Goal: Navigation & Orientation: Find specific page/section

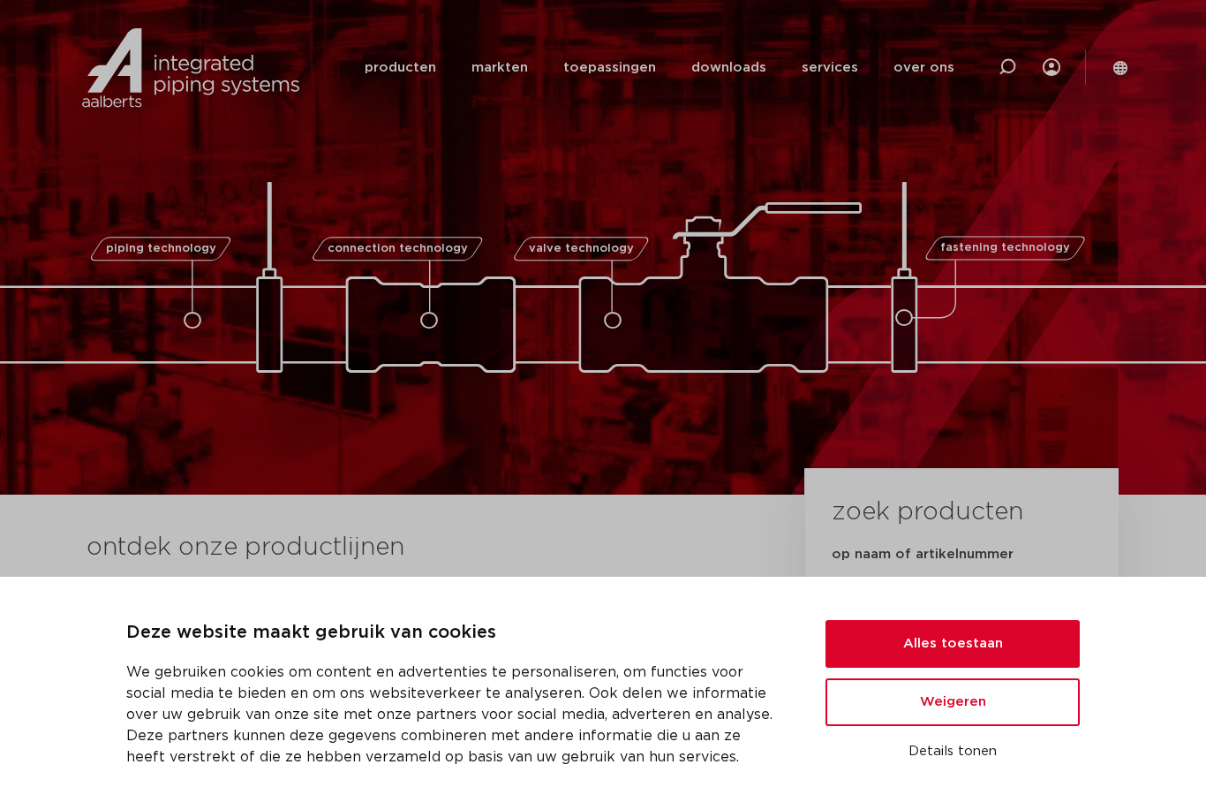
click at [997, 639] on button "Alles toestaan" at bounding box center [953, 644] width 254 height 48
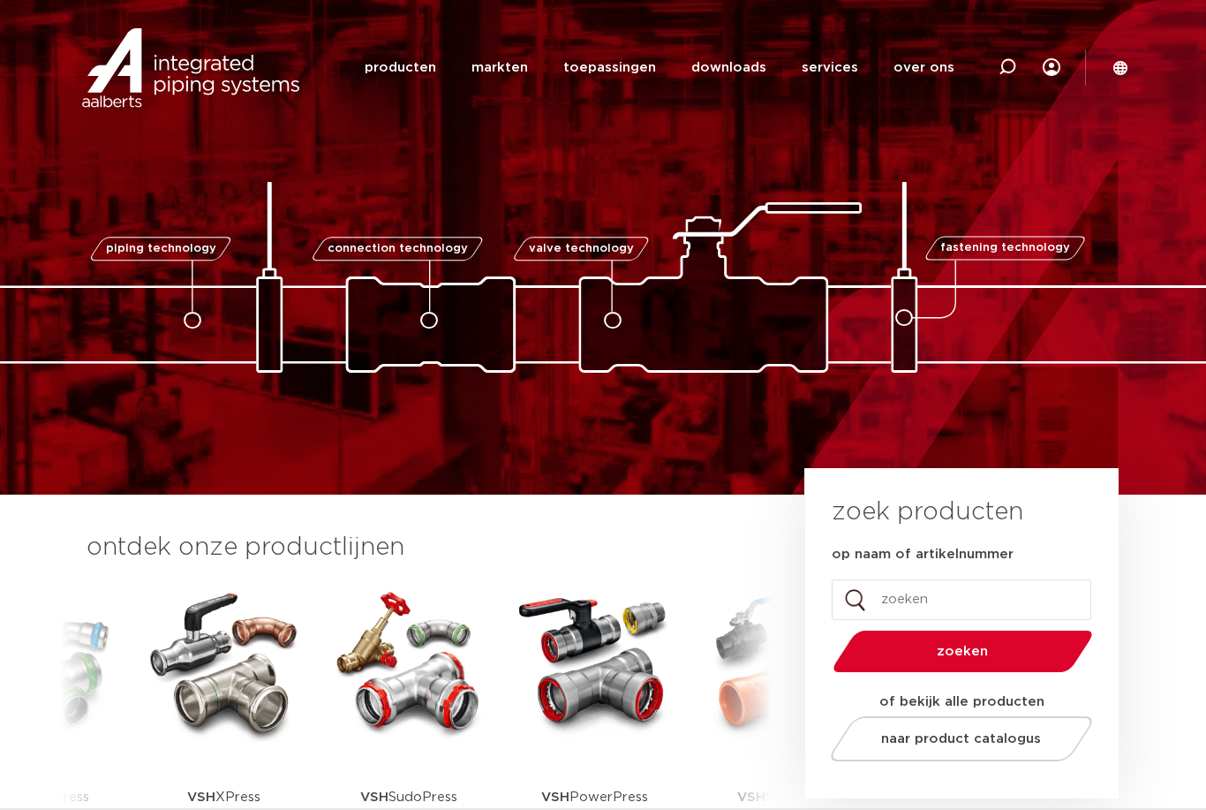
click at [1143, 68] on section "Zoeken producten markten toepassingen downloads alle downloads certificaten cad…" at bounding box center [603, 67] width 1206 height 134
click at [1113, 72] on icon at bounding box center [1121, 68] width 16 height 16
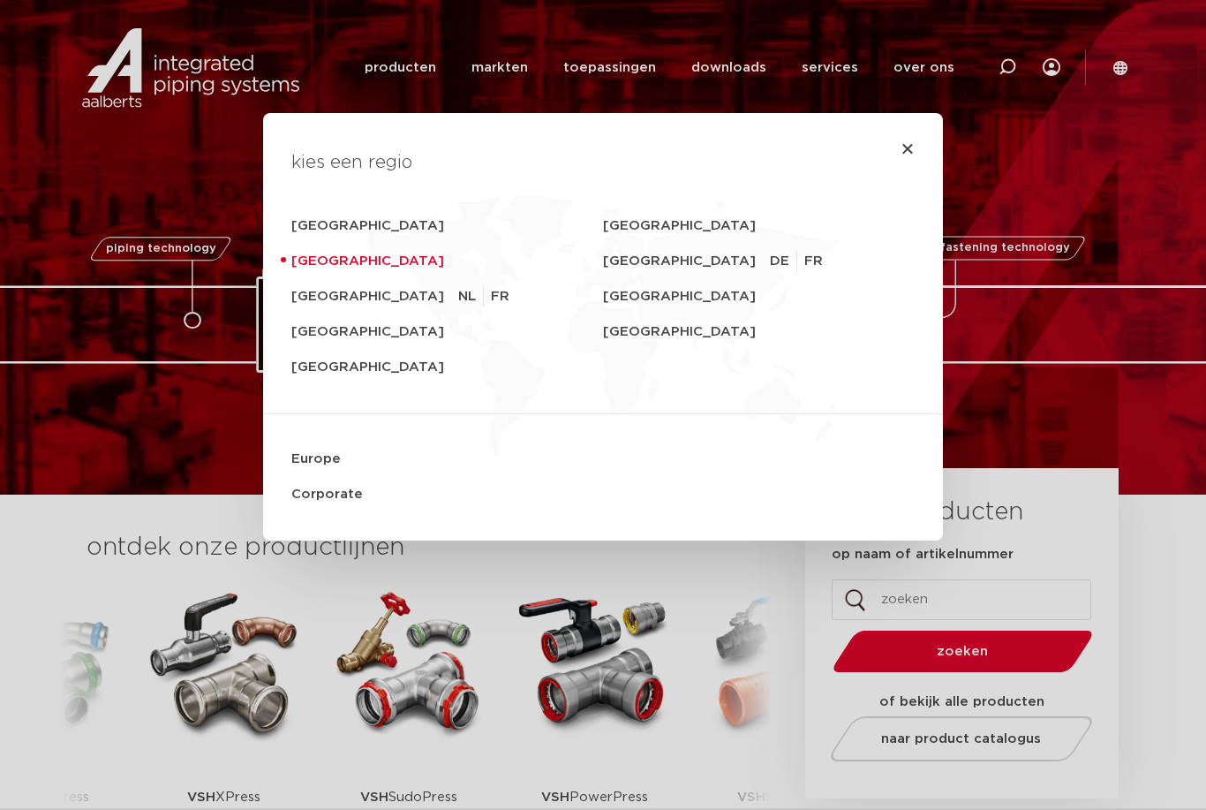
click at [379, 336] on link "United Kingdom" at bounding box center [447, 331] width 312 height 35
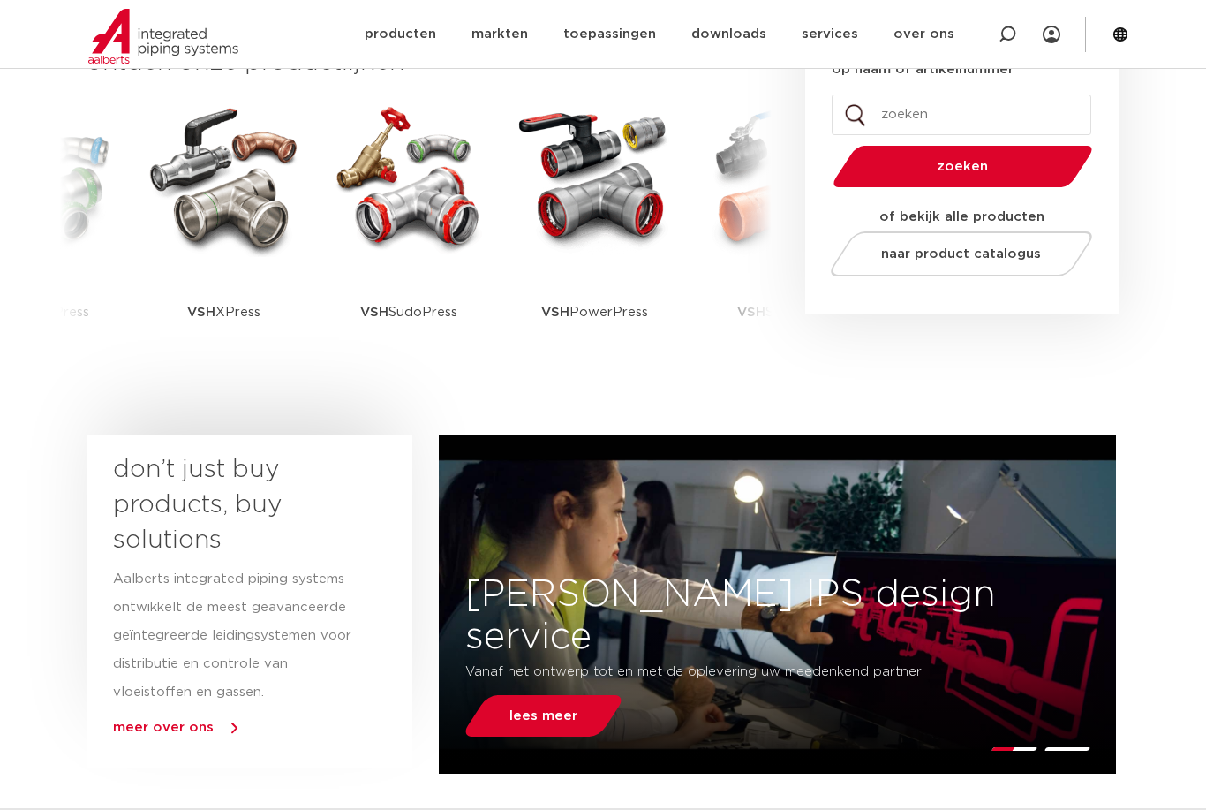
scroll to position [450, 0]
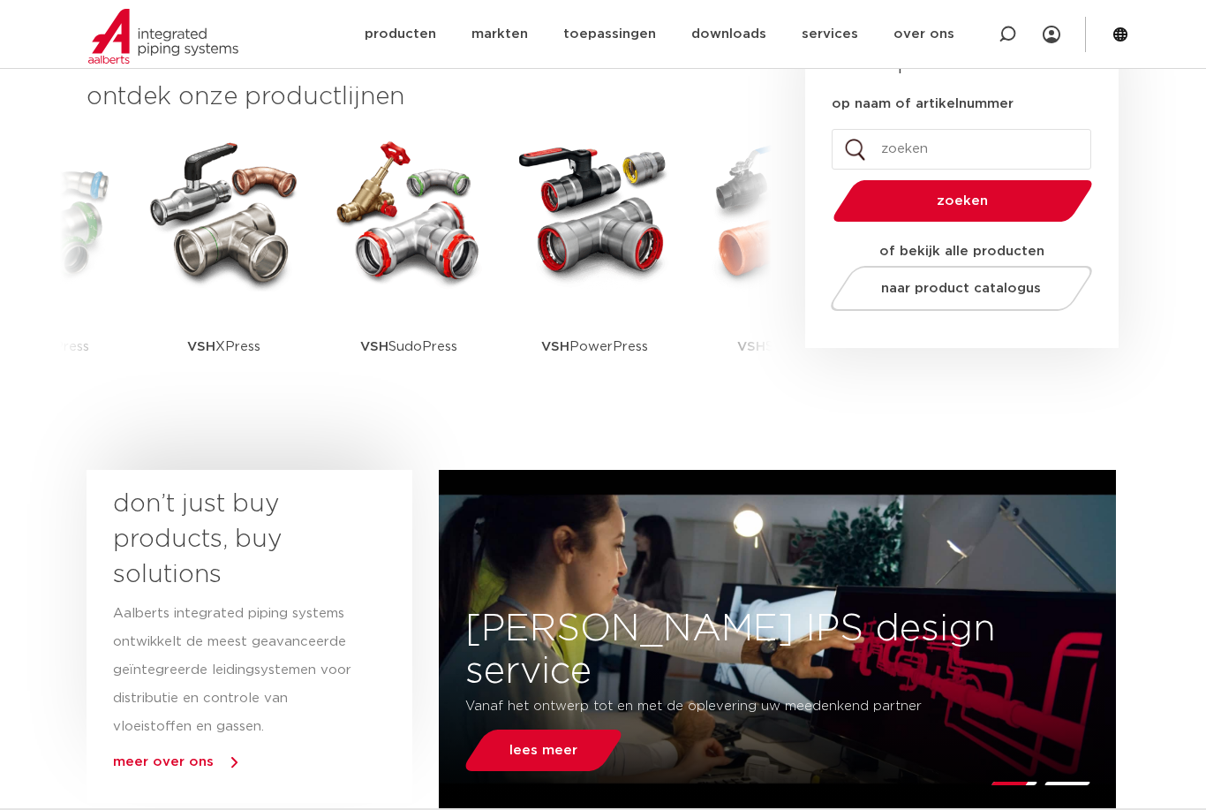
click at [978, 282] on span "naar product catalogus" at bounding box center [962, 288] width 160 height 13
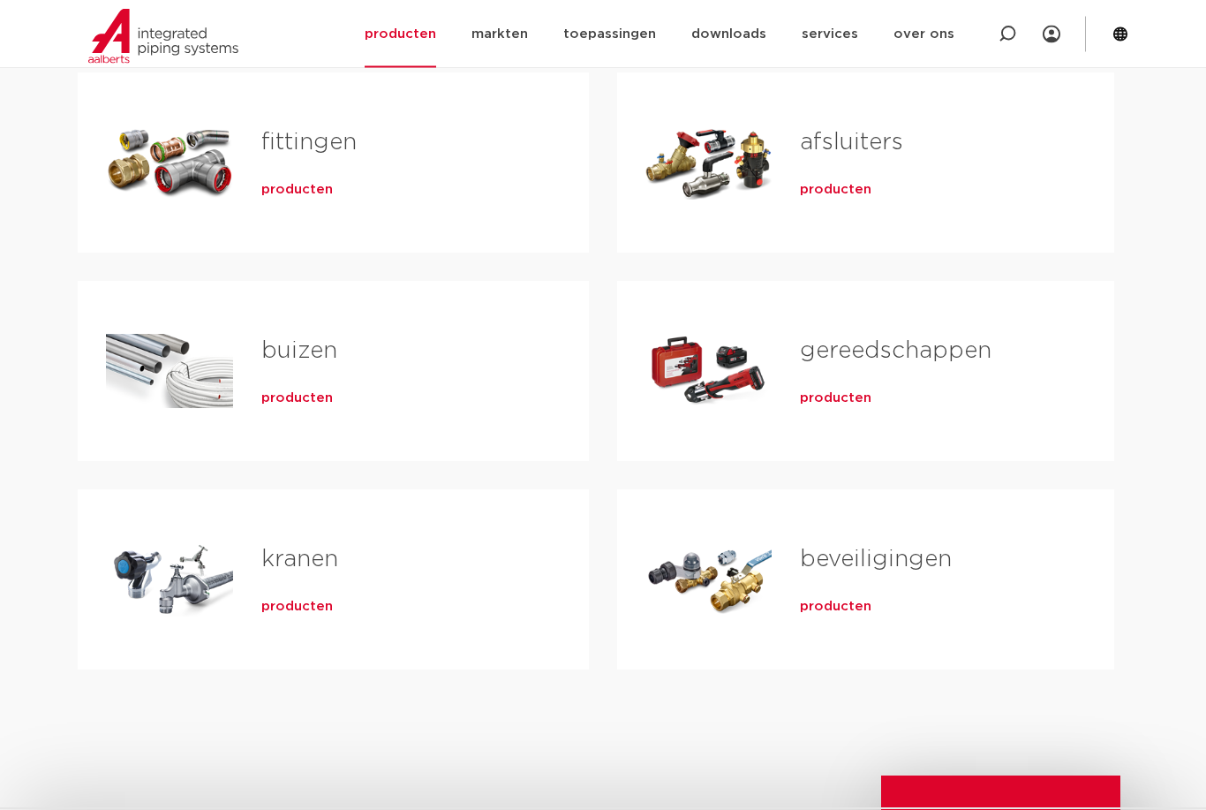
scroll to position [332, 0]
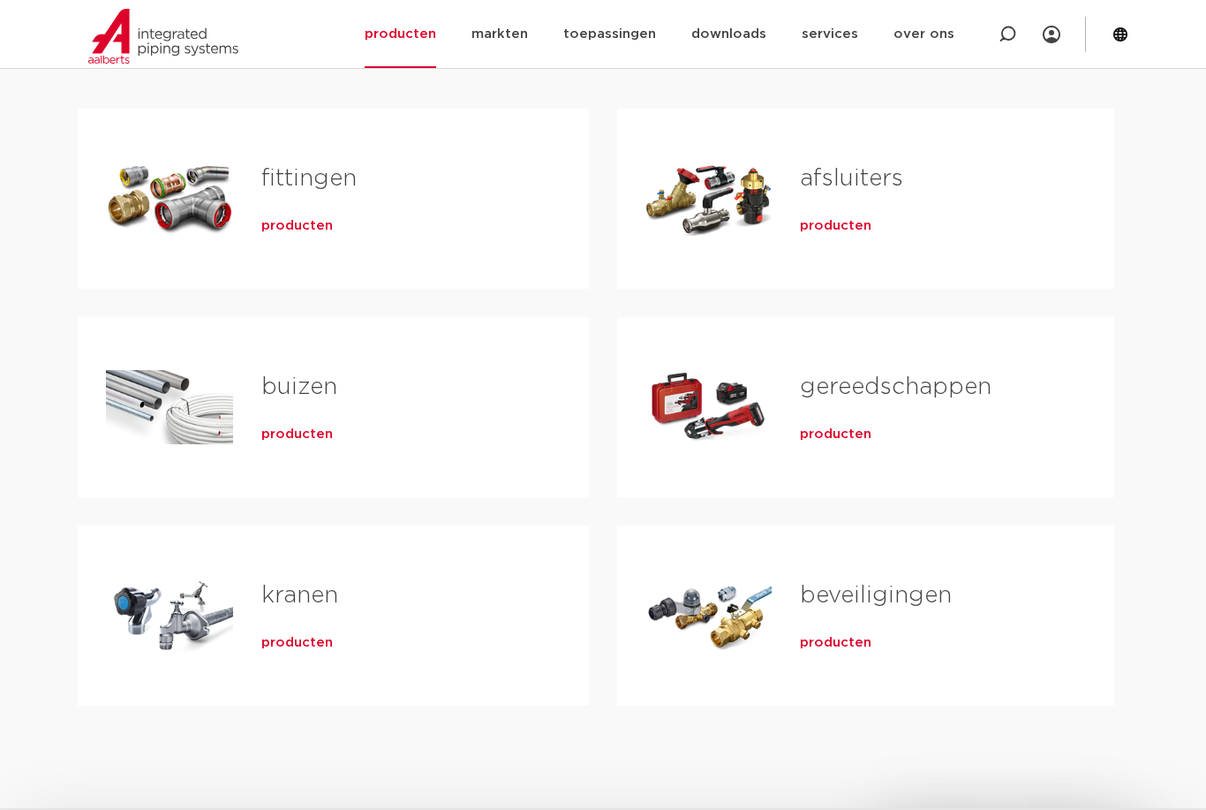
click at [300, 635] on span "producten" at bounding box center [297, 643] width 72 height 18
